Goal: Transaction & Acquisition: Purchase product/service

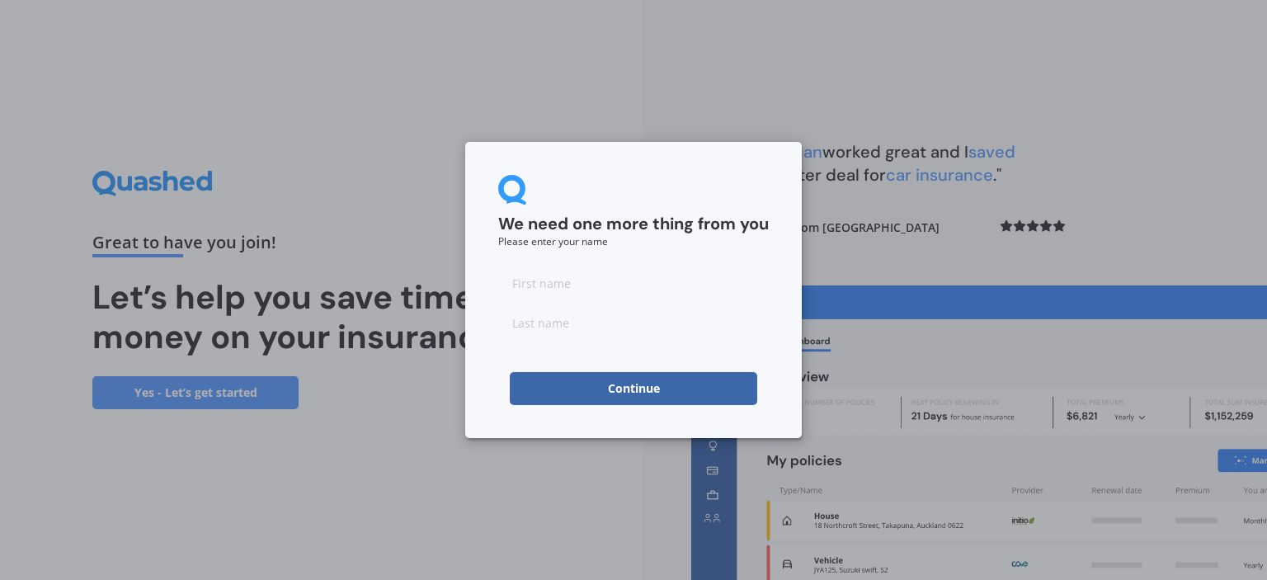
click at [574, 294] on input at bounding box center [633, 282] width 271 height 33
type input "[PERSON_NAME]"
click at [580, 406] on div "We need one more thing from you Please enter your name [PERSON_NAME] Continue" at bounding box center [633, 290] width 337 height 296
click at [596, 394] on button "Continue" at bounding box center [633, 388] width 247 height 33
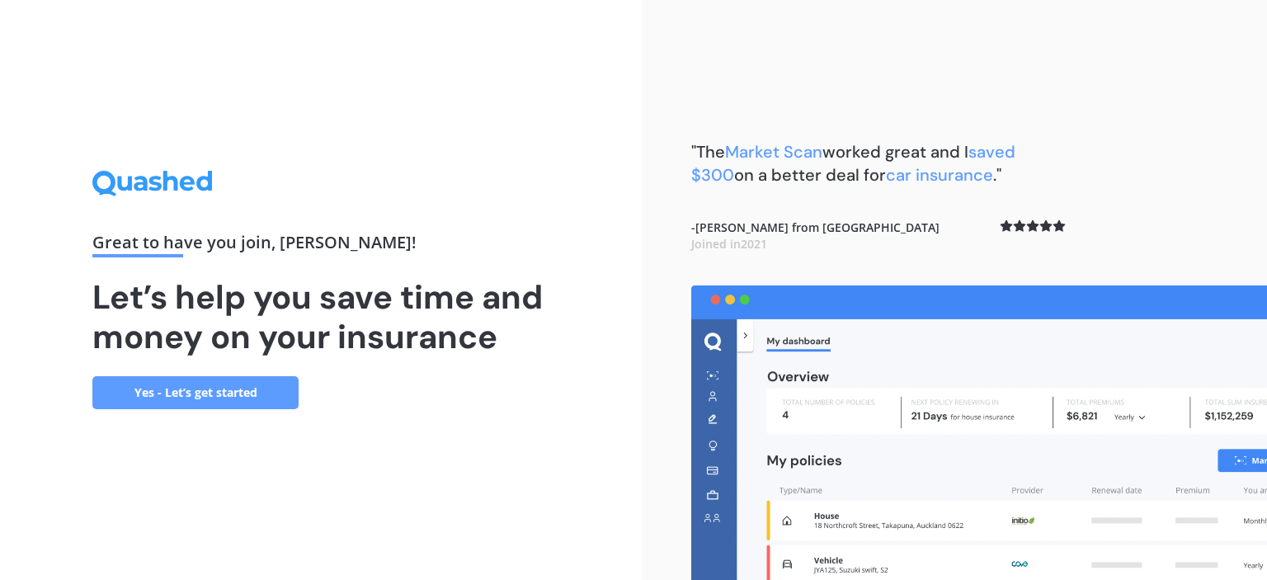
click at [246, 408] on link "Yes - Let’s get started" at bounding box center [195, 392] width 206 height 33
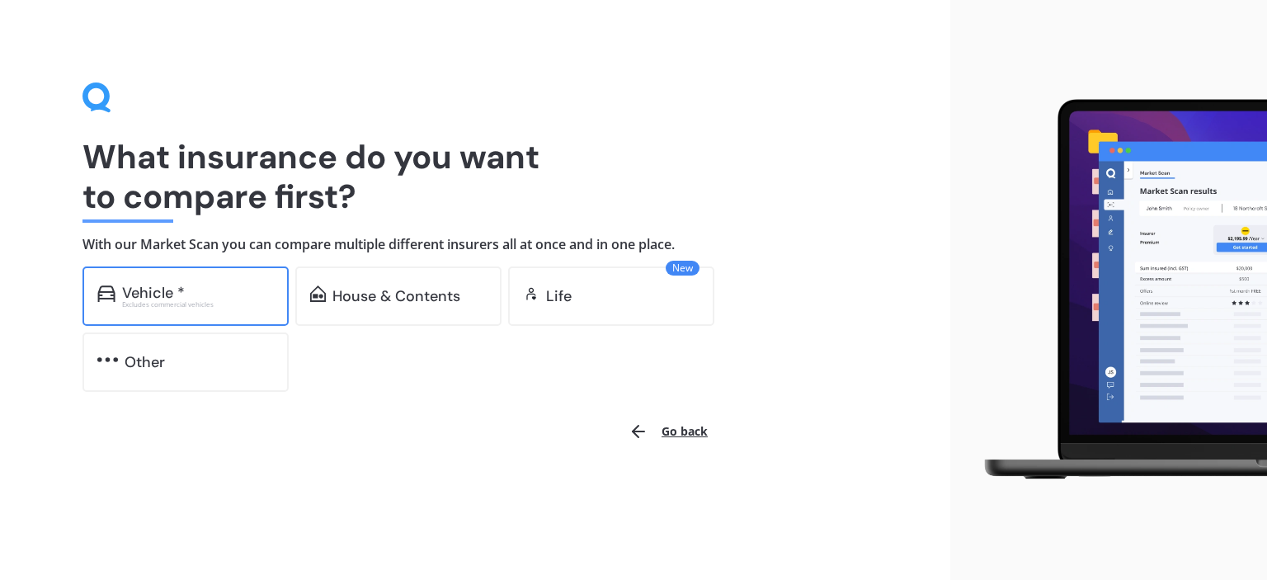
click at [250, 285] on div "Vehicle *" at bounding box center [198, 293] width 152 height 16
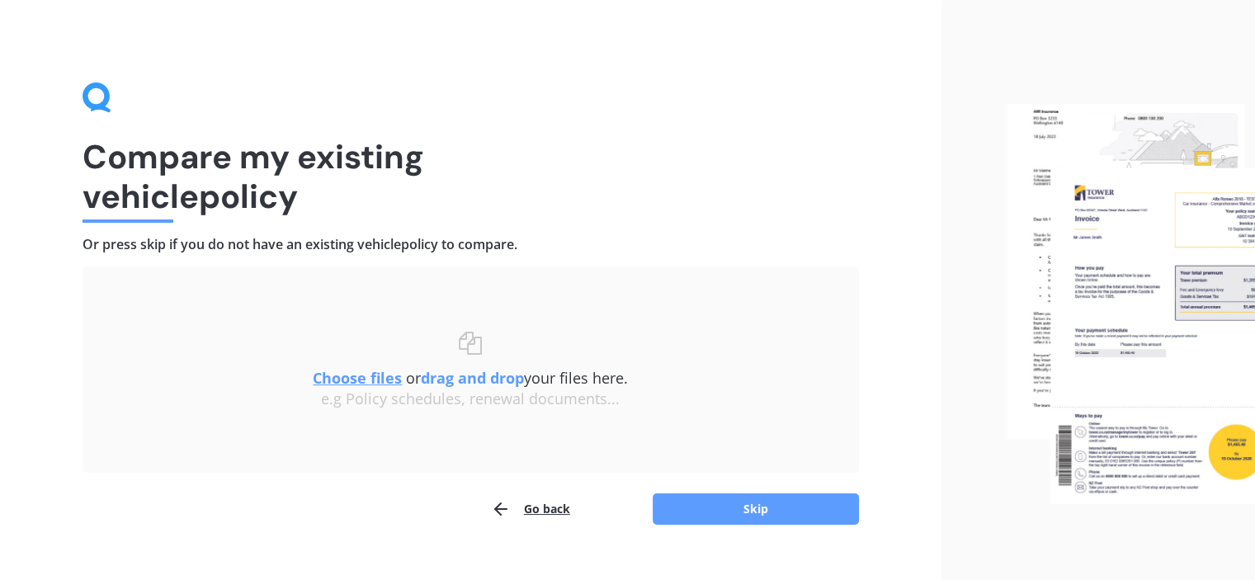
scroll to position [27, 0]
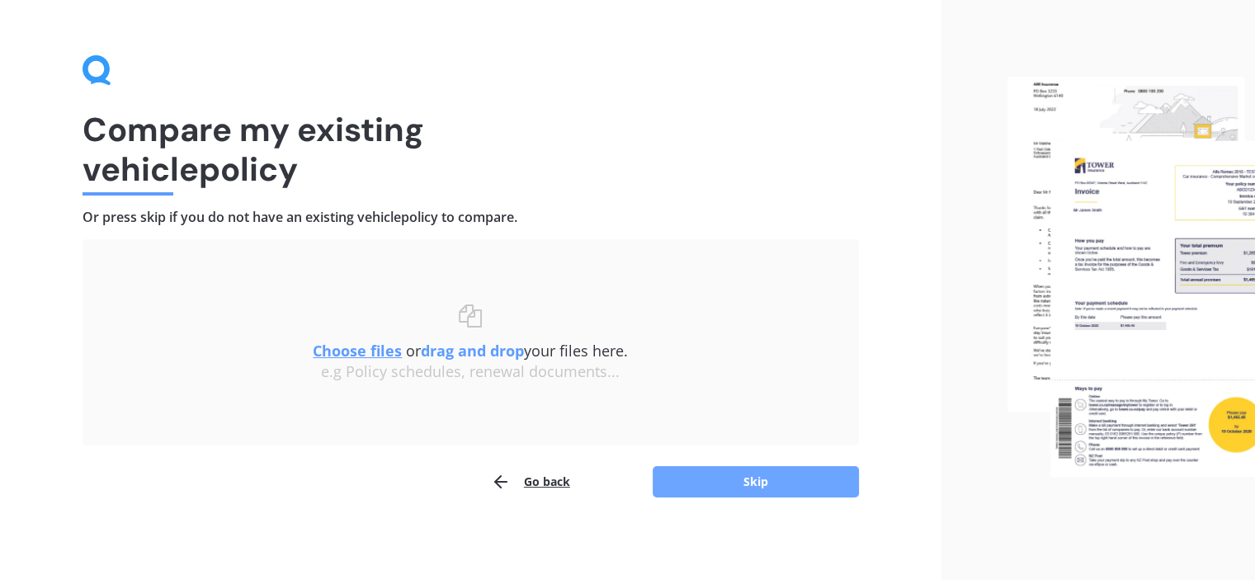
click at [720, 491] on button "Skip" at bounding box center [756, 481] width 206 height 31
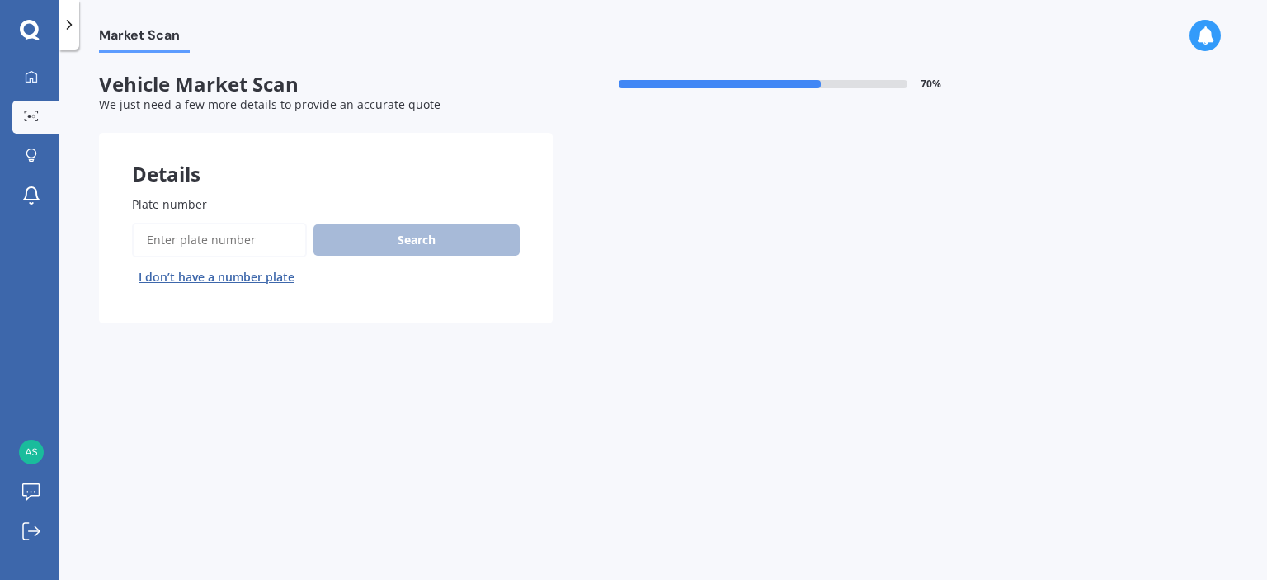
click at [212, 236] on input "Plate number" at bounding box center [219, 240] width 175 height 35
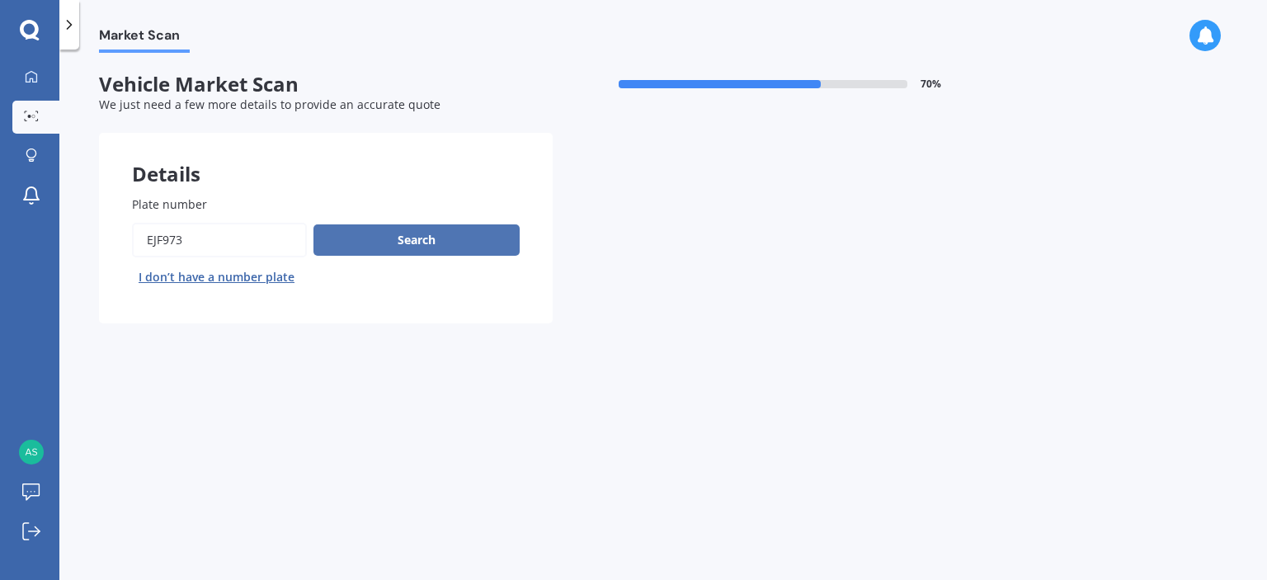
type input "ejf973"
click at [394, 246] on button "Search" at bounding box center [416, 239] width 206 height 31
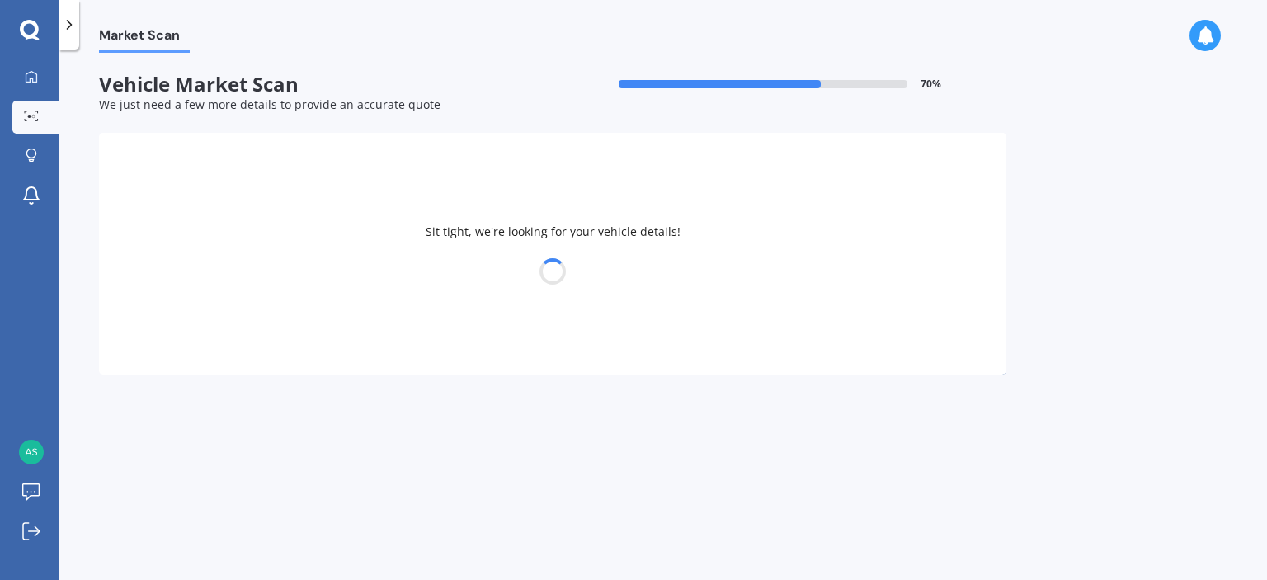
select select "NISSAN"
select select "TIIDA"
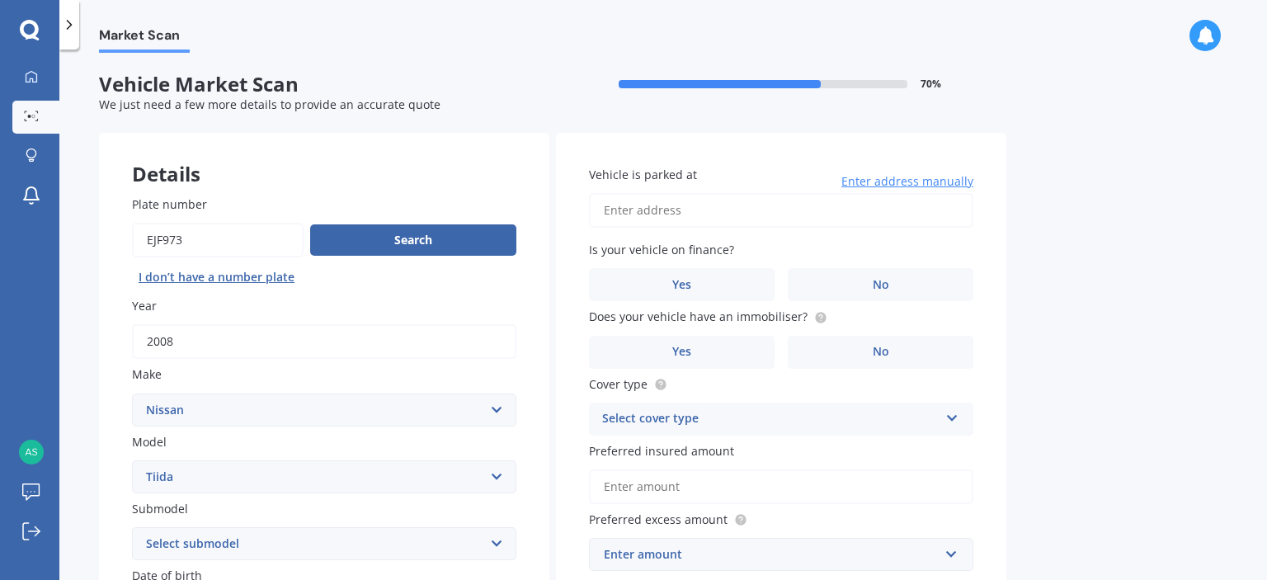
click at [416, 21] on div "Market Scan" at bounding box center [663, 26] width 1208 height 53
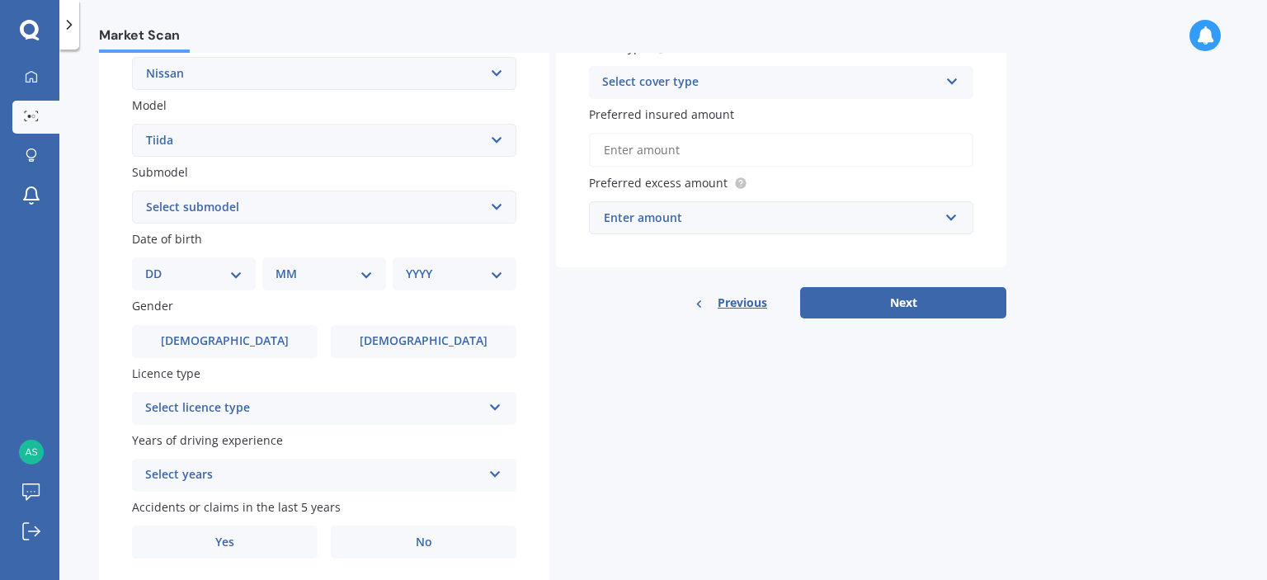
scroll to position [337, 0]
click at [205, 275] on select "DD 01 02 03 04 05 06 07 08 09 10 11 12 13 14 15 16 17 18 19 20 21 22 23 24 25 2…" at bounding box center [193, 274] width 97 height 18
select select "21"
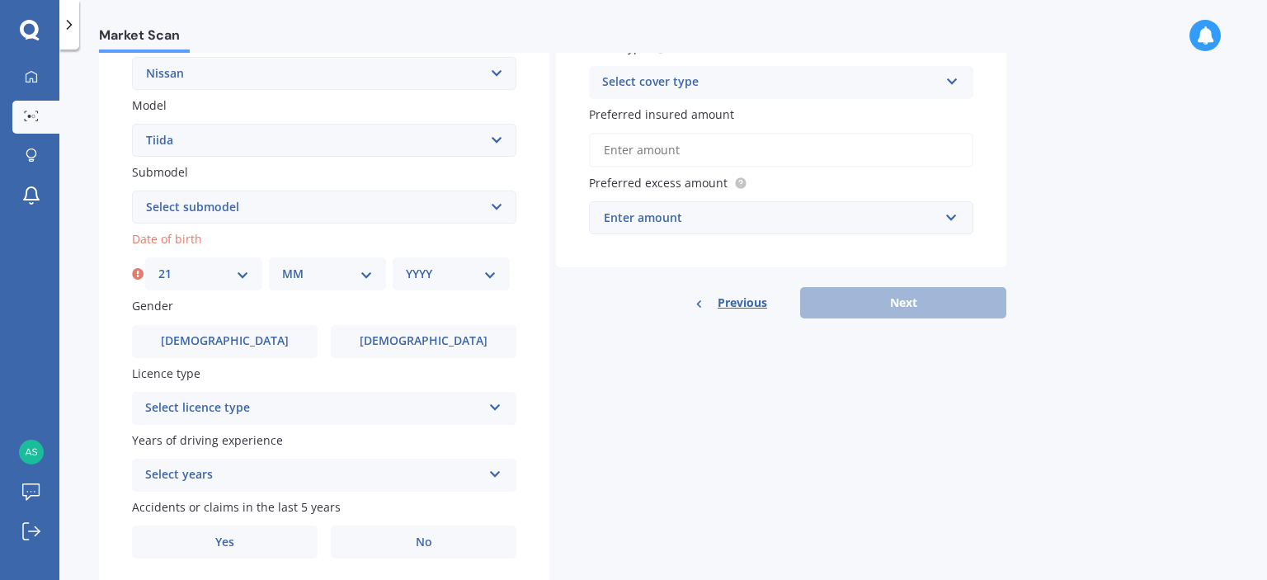
click at [304, 273] on select "MM 01 02 03 04 05 06 07 08 09 10 11 12" at bounding box center [327, 274] width 91 height 18
select select "11"
click at [417, 268] on select "YYYY 2025 2024 2023 2022 2021 2020 2019 2018 2017 2016 2015 2014 2013 2012 2011…" at bounding box center [451, 274] width 91 height 18
select select "1987"
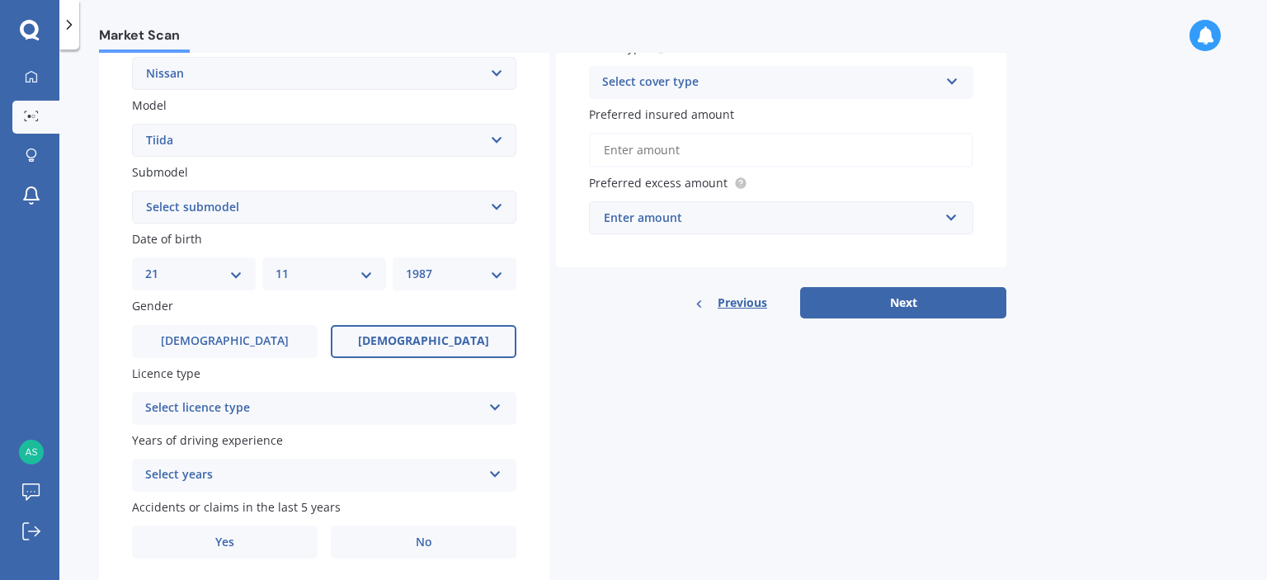
click at [394, 352] on label "[DEMOGRAPHIC_DATA]" at bounding box center [424, 341] width 186 height 33
click at [0, 0] on input "[DEMOGRAPHIC_DATA]" at bounding box center [0, 0] width 0 height 0
click at [389, 398] on div "Select licence type" at bounding box center [313, 408] width 337 height 20
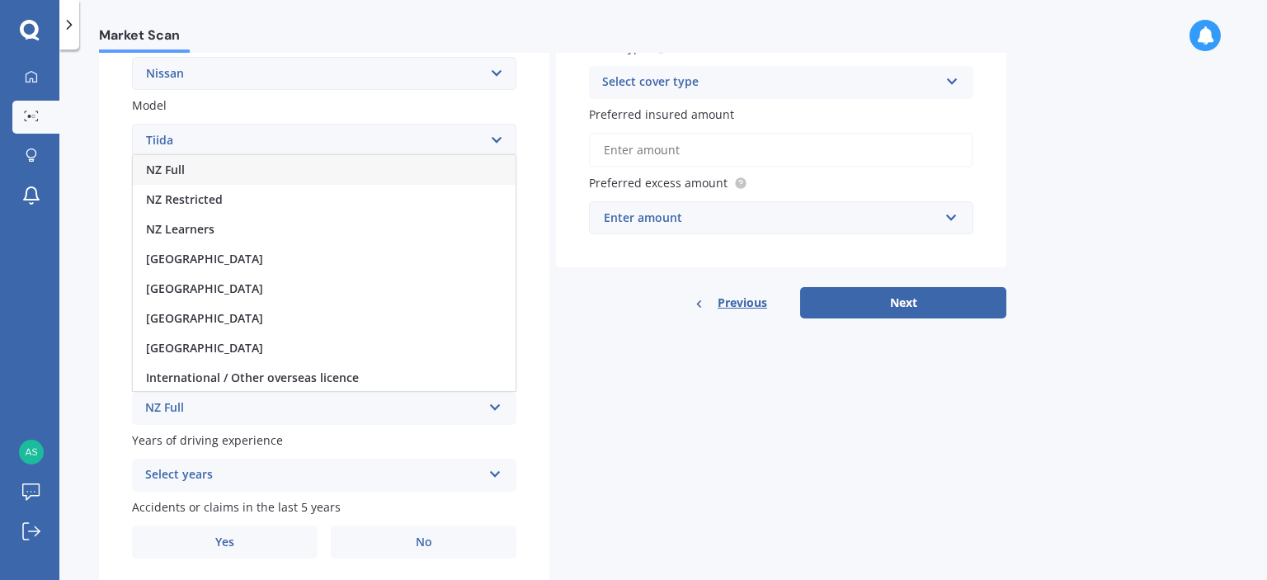
click at [318, 168] on div "NZ Full" at bounding box center [324, 170] width 383 height 30
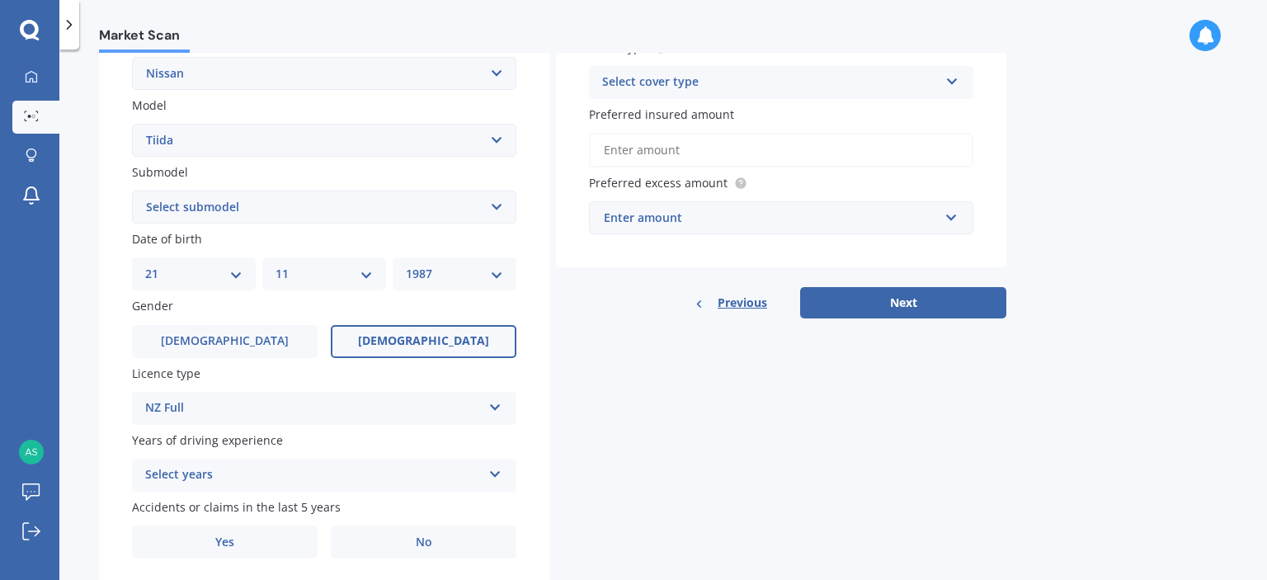
click at [310, 471] on div "Select years" at bounding box center [313, 475] width 337 height 20
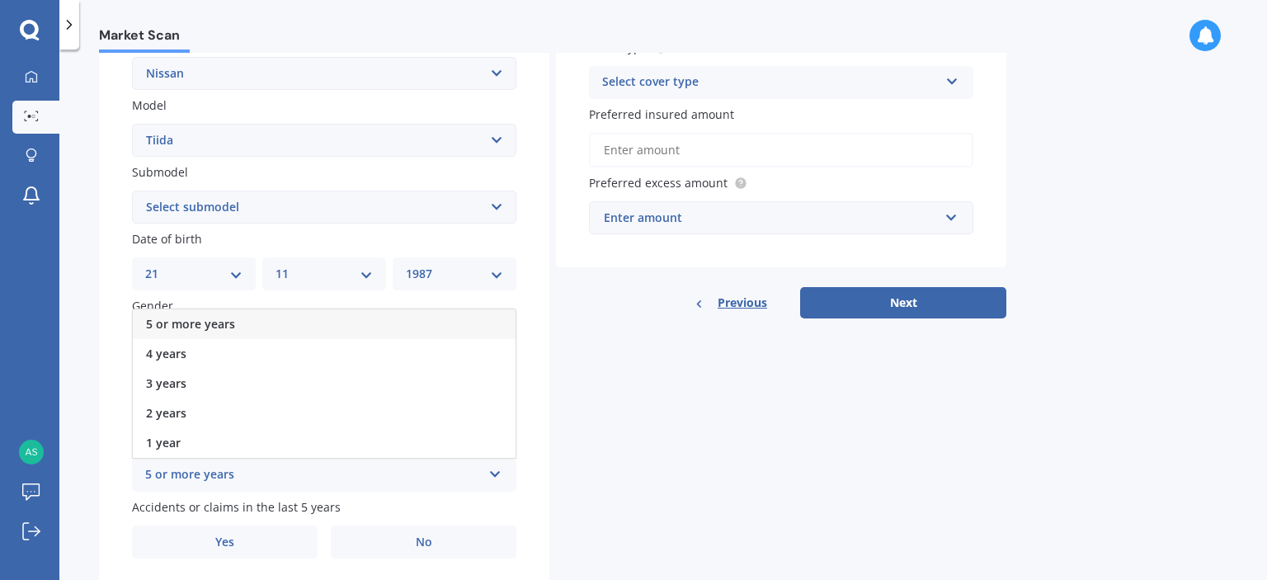
click at [311, 324] on div "5 or more years" at bounding box center [324, 324] width 383 height 30
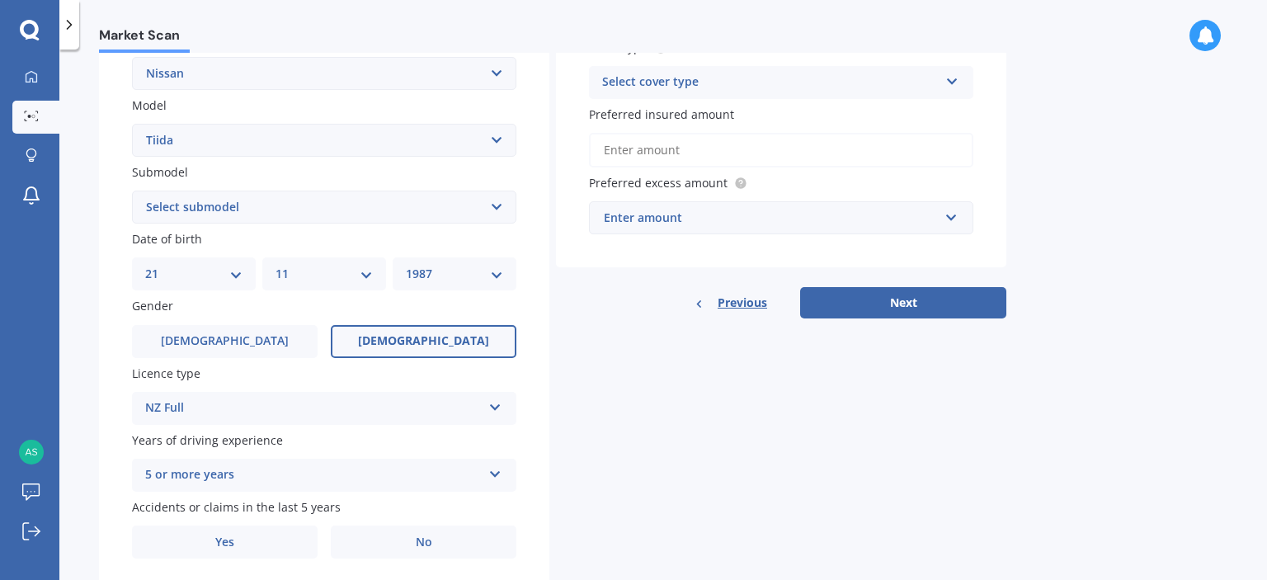
scroll to position [391, 0]
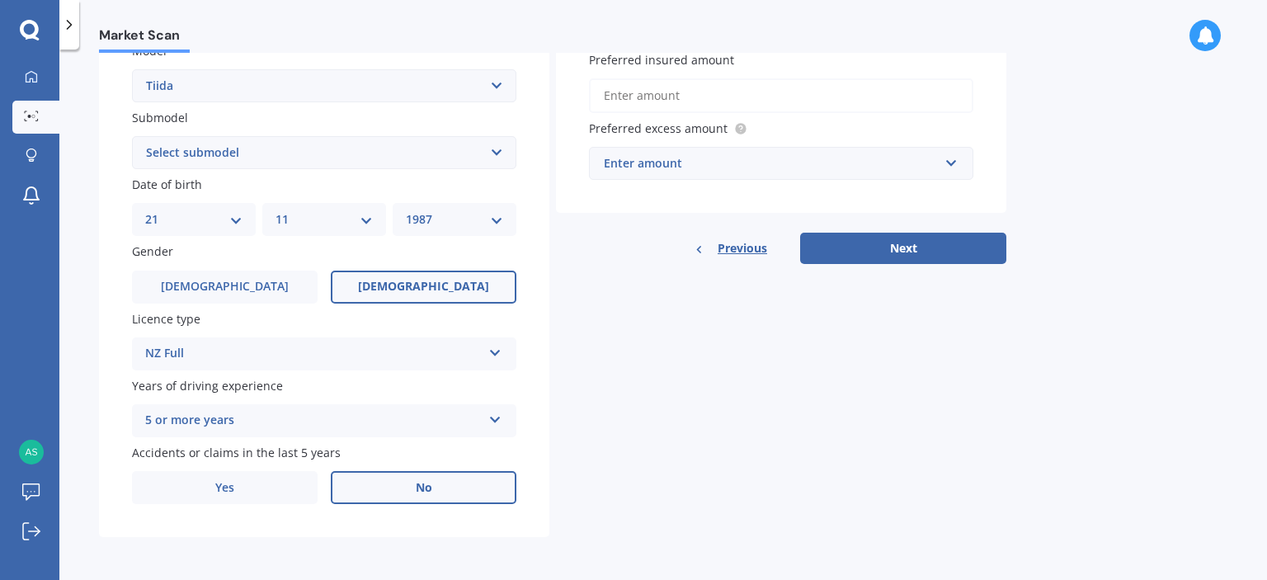
click at [376, 500] on label "No" at bounding box center [424, 487] width 186 height 33
click at [0, 0] on input "No" at bounding box center [0, 0] width 0 height 0
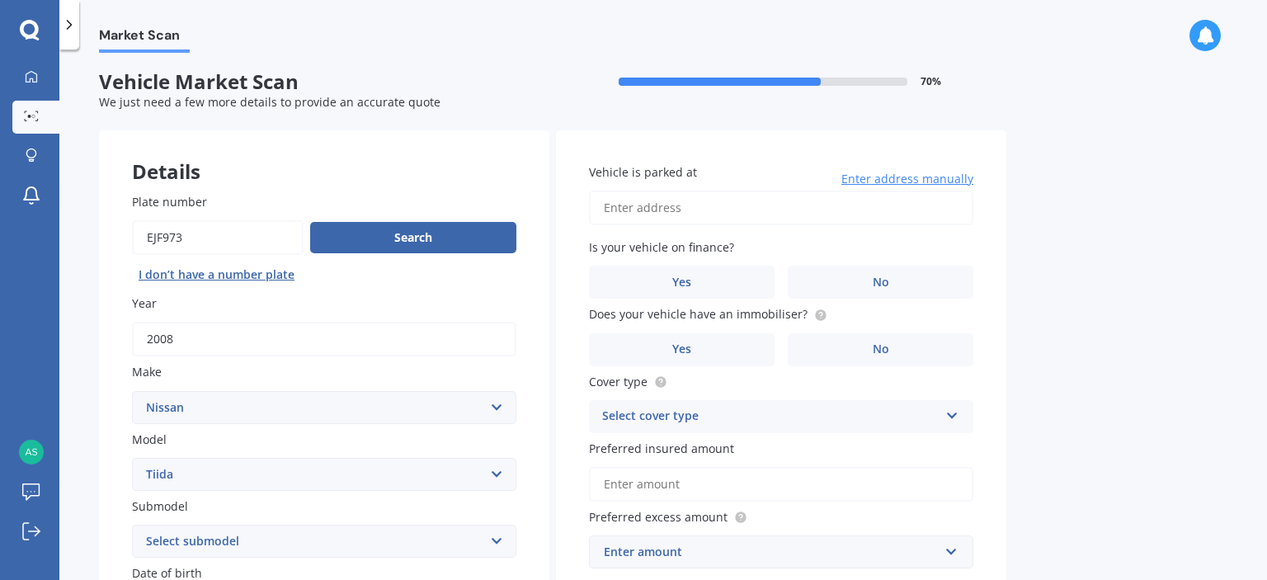
scroll to position [0, 0]
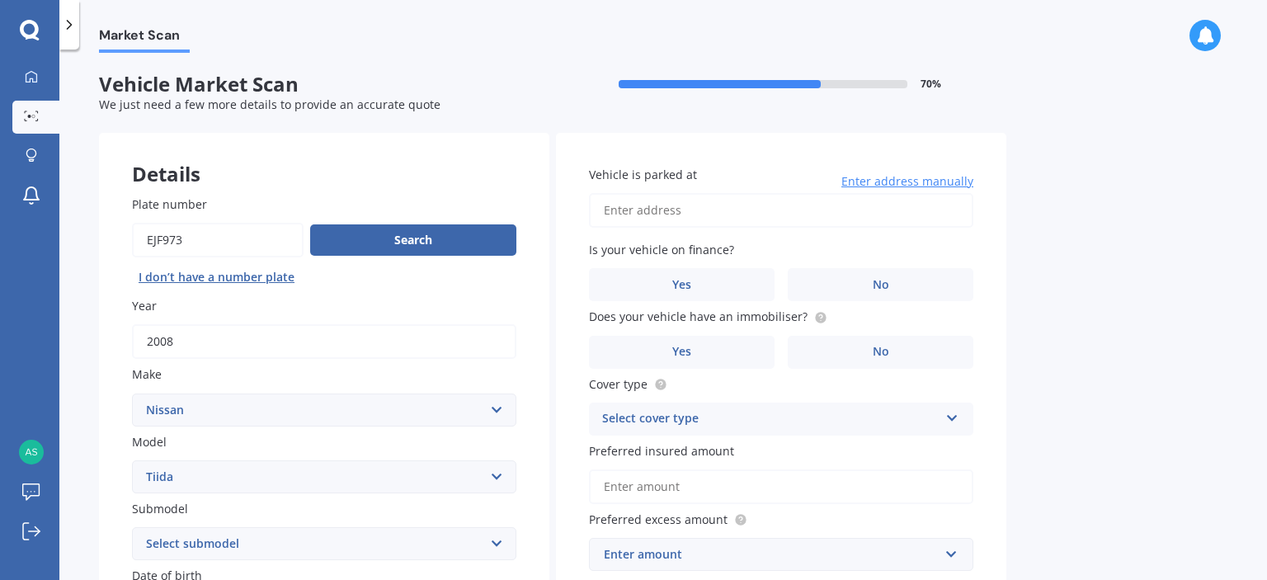
click at [669, 216] on input "Vehicle is parked at" at bounding box center [781, 210] width 384 height 35
type input "[STREET_ADDRESS][PERSON_NAME][PERSON_NAME]"
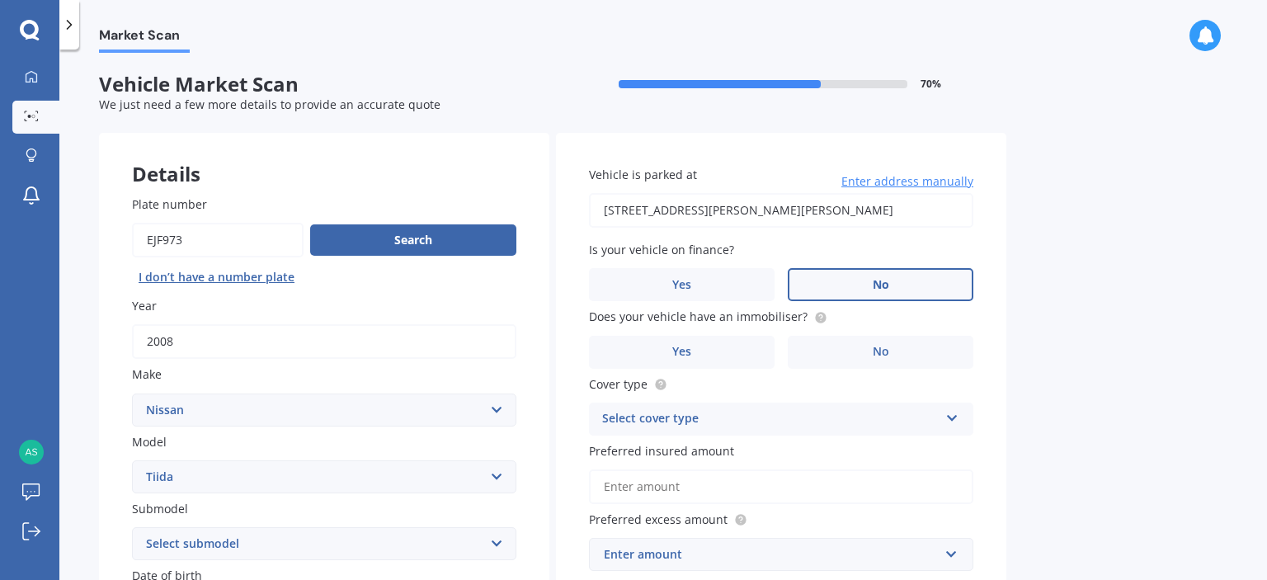
click at [852, 292] on label "No" at bounding box center [881, 284] width 186 height 33
click at [0, 0] on input "No" at bounding box center [0, 0] width 0 height 0
click at [874, 348] on span "No" at bounding box center [881, 352] width 16 height 14
click at [0, 0] on input "No" at bounding box center [0, 0] width 0 height 0
